Goal: Task Accomplishment & Management: Manage account settings

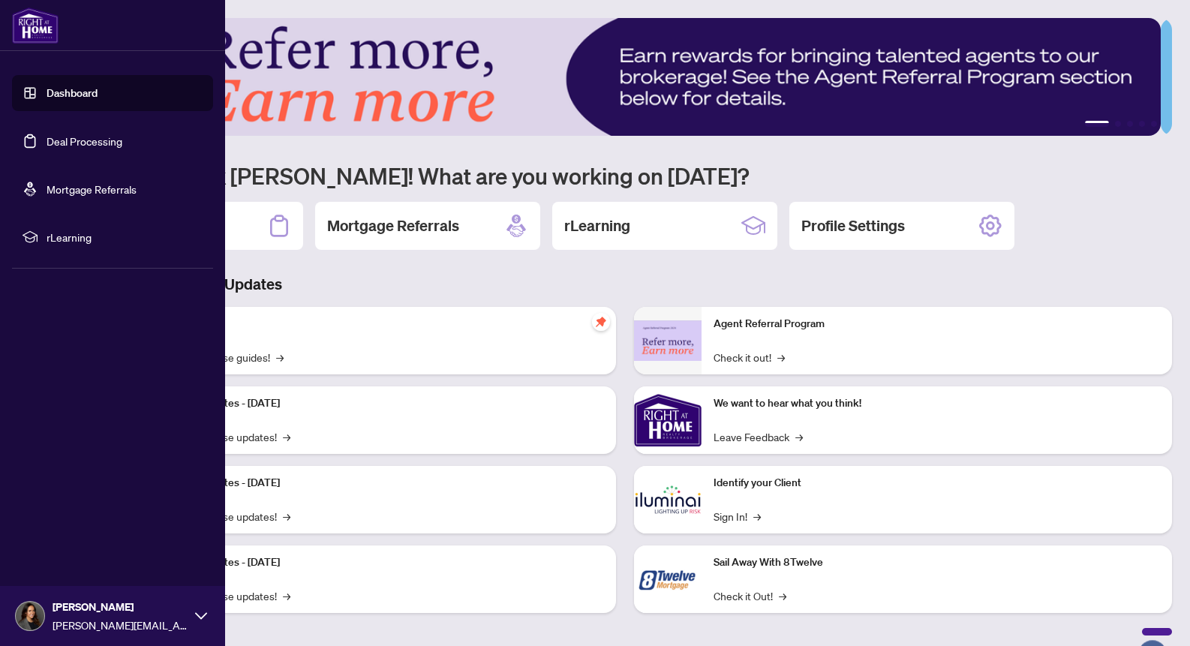
click at [90, 146] on link "Deal Processing" at bounding box center [85, 141] width 76 height 14
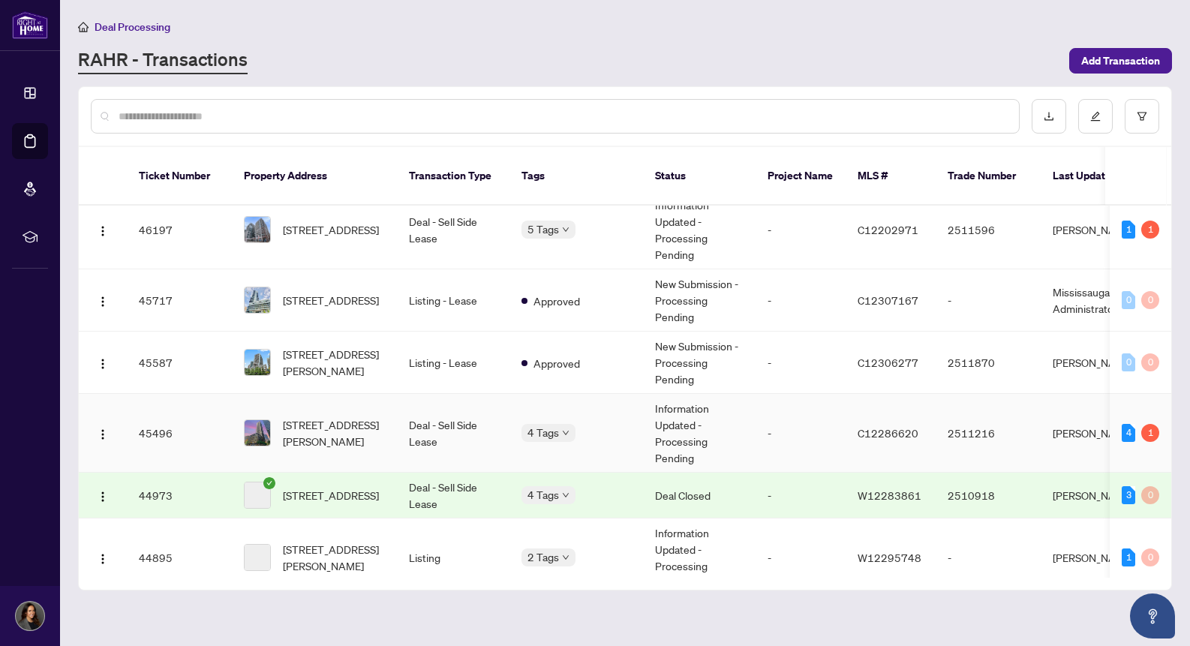
scroll to position [671, 0]
click at [392, 412] on td "[STREET_ADDRESS][PERSON_NAME]" at bounding box center [314, 432] width 165 height 79
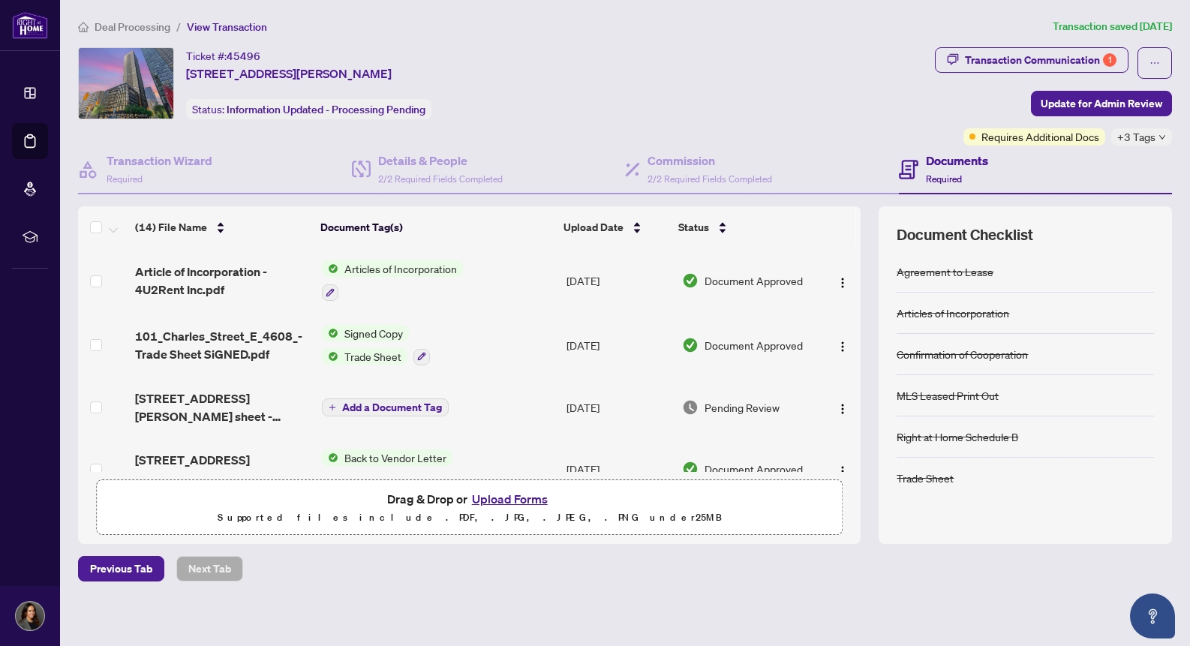
click at [1137, 136] on span "+3 Tags" at bounding box center [1136, 136] width 38 height 17
click at [882, 125] on div "Ticket #: 45496 [STREET_ADDRESS][PERSON_NAME] Status: Information Updated - Pro…" at bounding box center [503, 96] width 857 height 98
click at [1014, 60] on div "Transaction Communication 1" at bounding box center [1041, 60] width 152 height 24
